Goal: Task Accomplishment & Management: Manage account settings

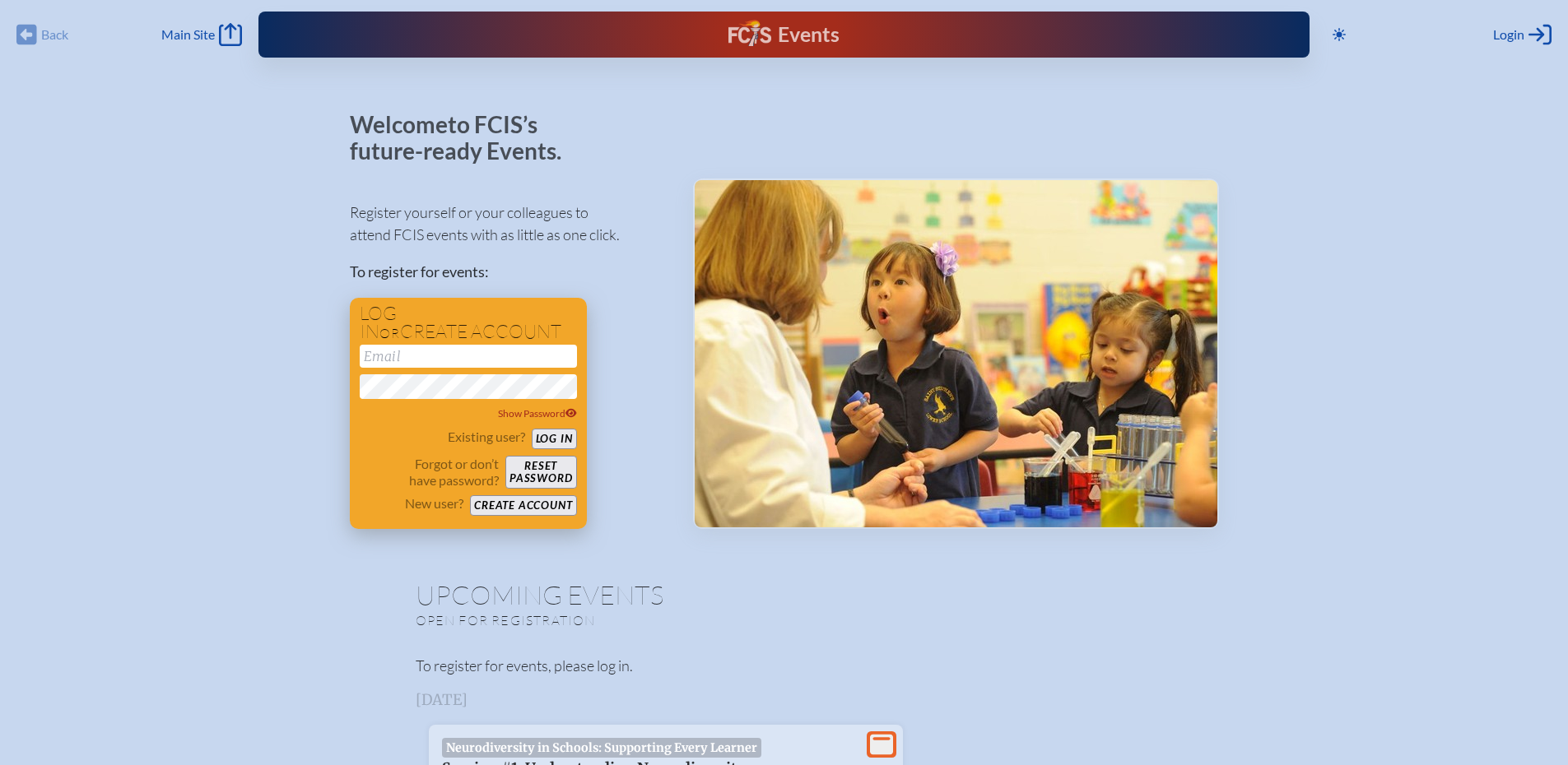
type input "[PERSON_NAME][EMAIL_ADDRESS][DOMAIN_NAME]"
click at [550, 438] on button "Log in" at bounding box center [554, 439] width 46 height 21
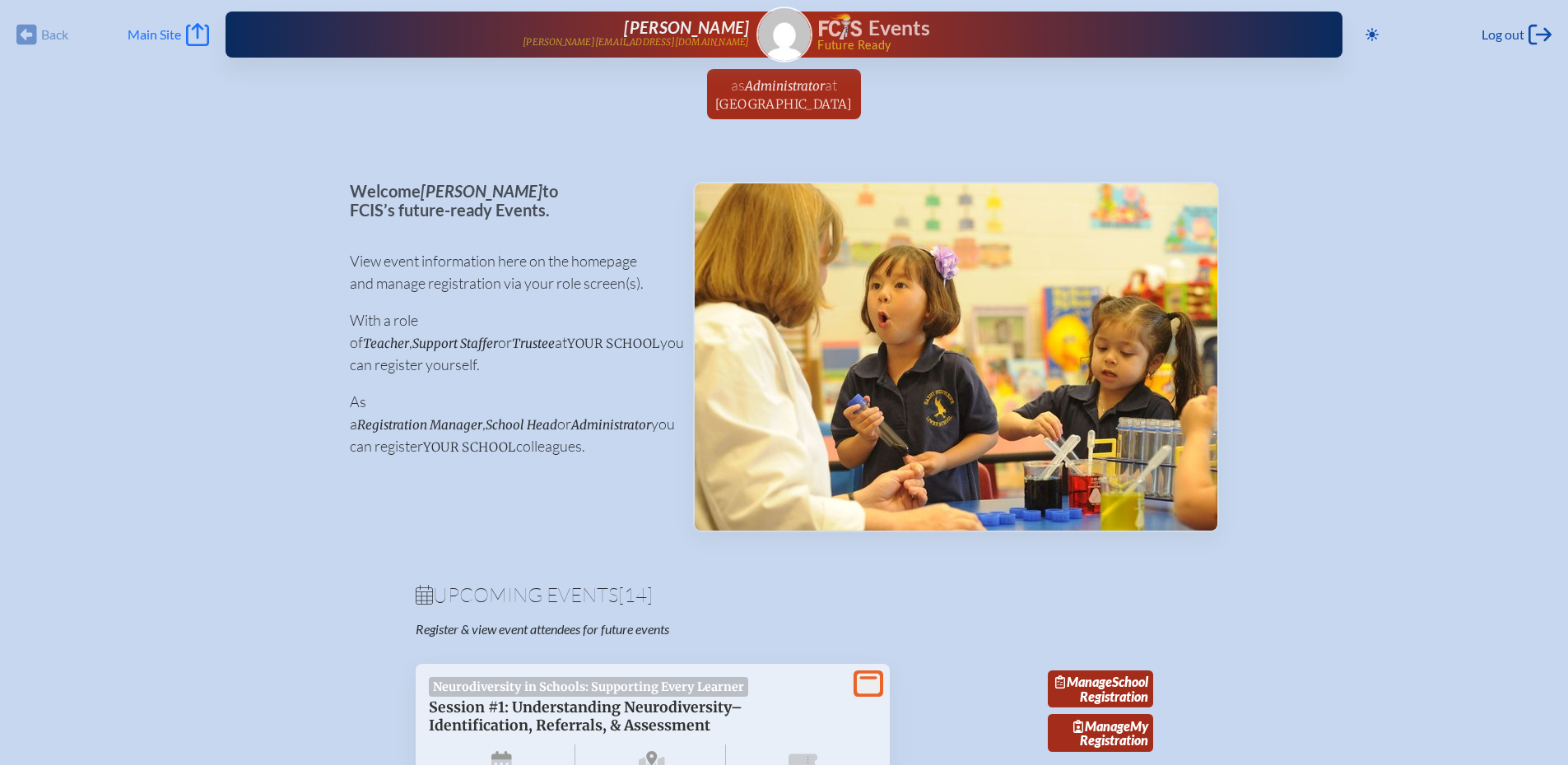
click at [204, 35] on icon at bounding box center [197, 34] width 23 height 23
